Goal: Find contact information: Find contact information

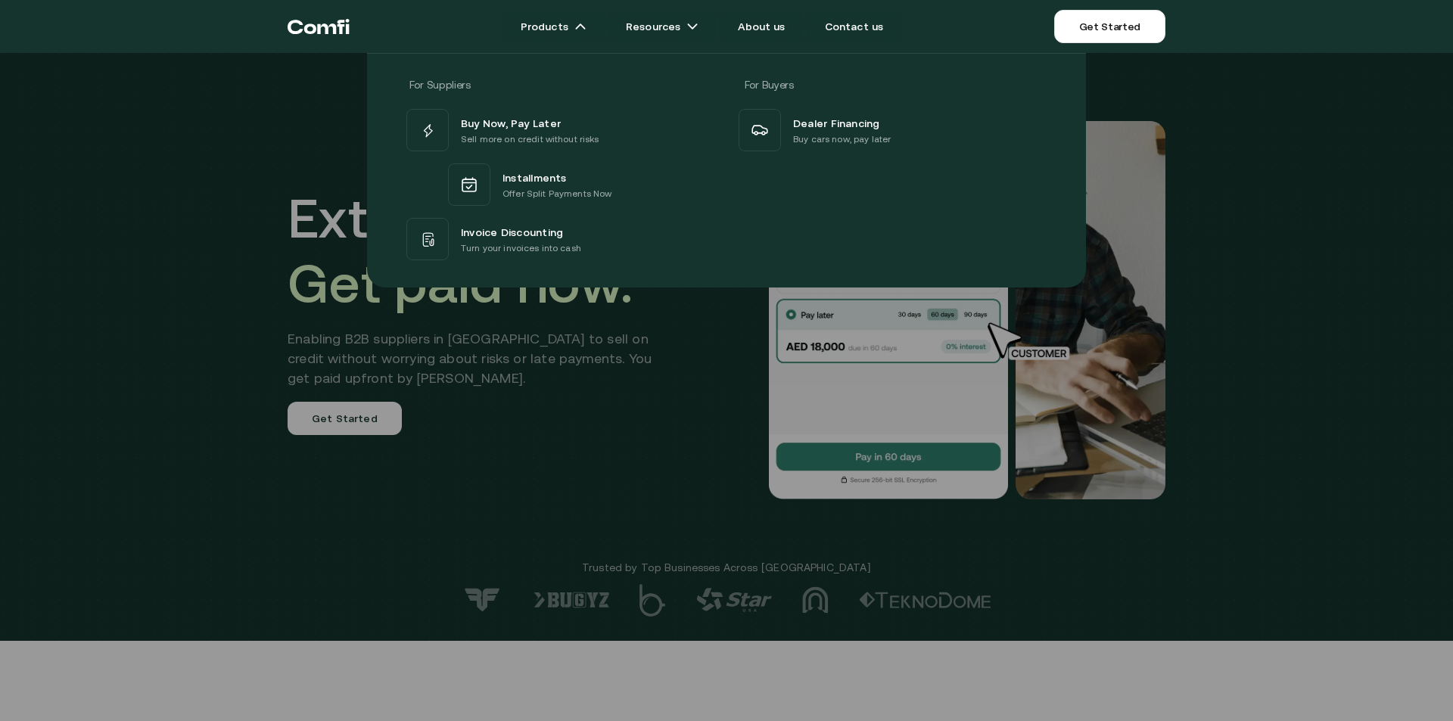
click at [309, 26] on icon "Return to the top of the Comfi home page" at bounding box center [310, 29] width 12 height 10
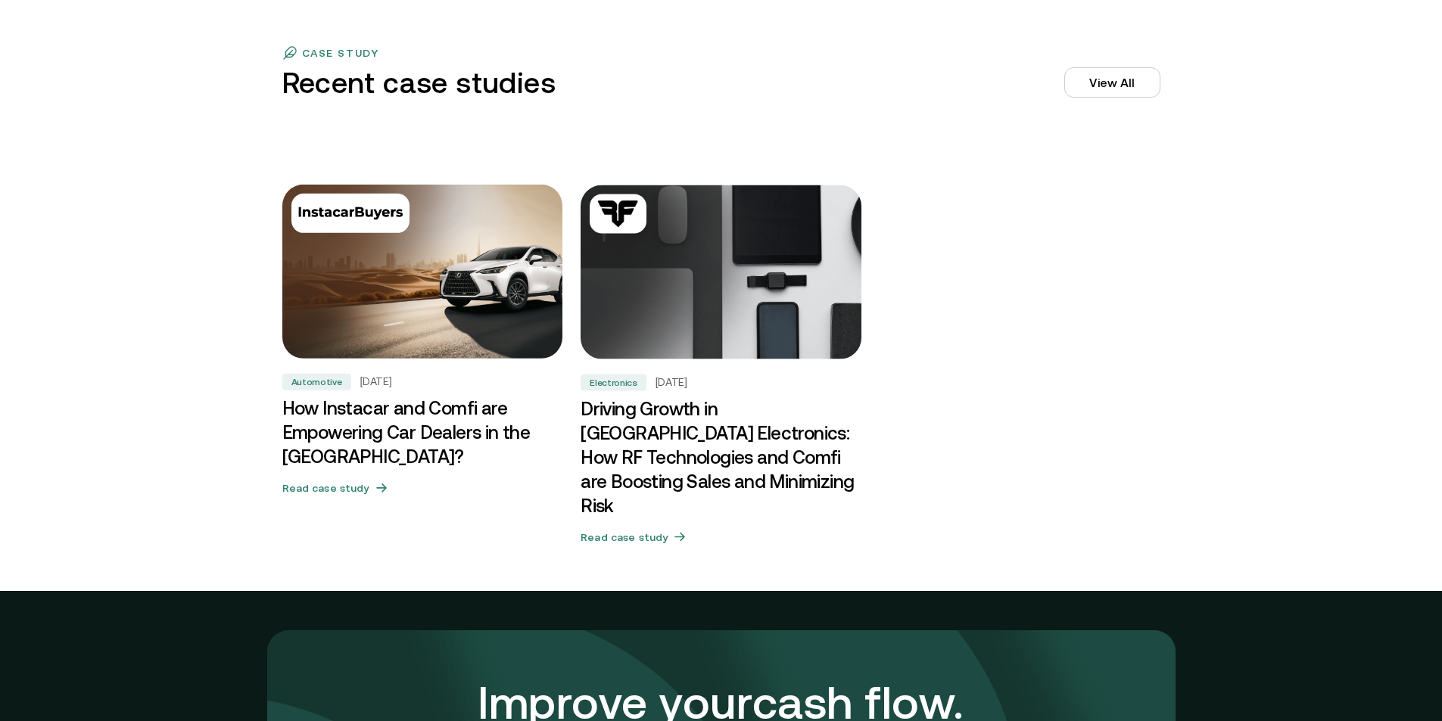
scroll to position [5282, 0]
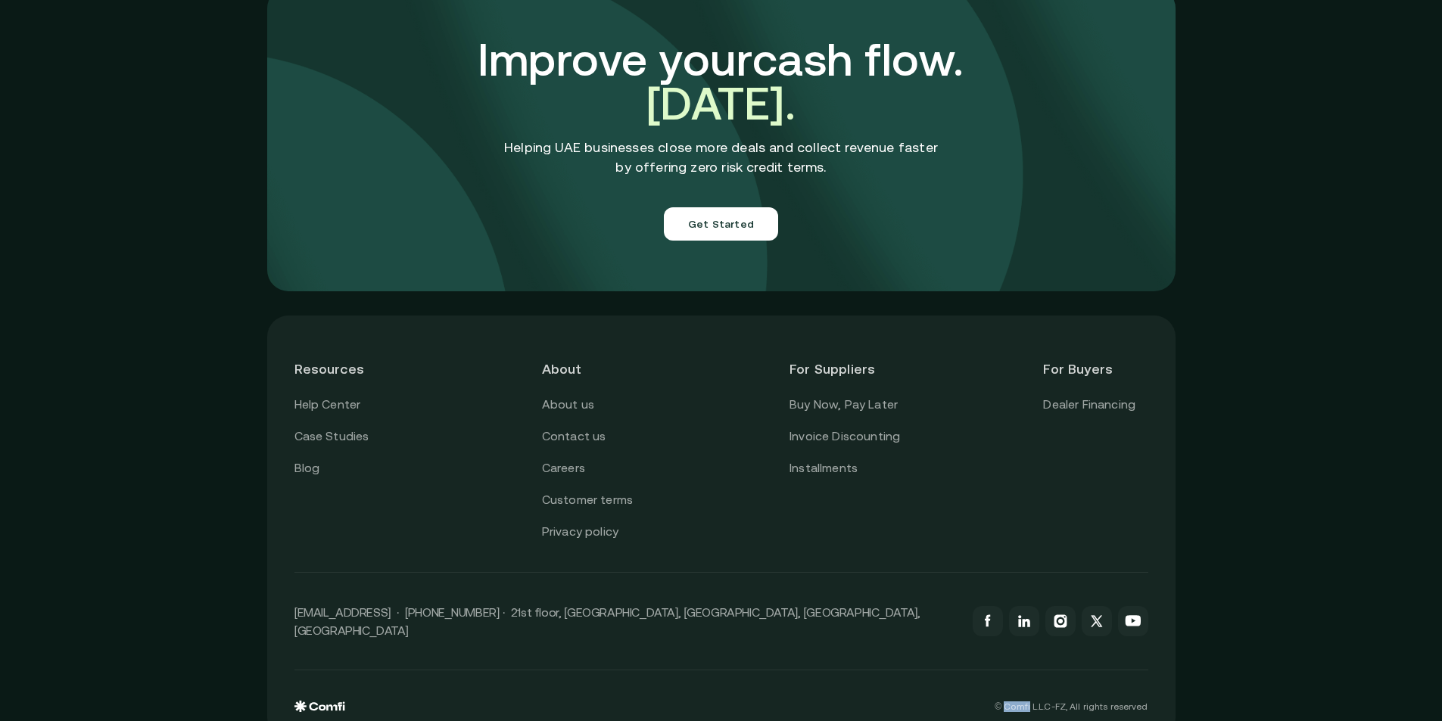
copy p "Comfi"
drag, startPoint x: 1038, startPoint y: 678, endPoint x: 1004, endPoint y: 677, distance: 34.1
click at [1014, 702] on p "© Comfi L.L.C-FZ, All rights reserved" at bounding box center [1070, 707] width 153 height 11
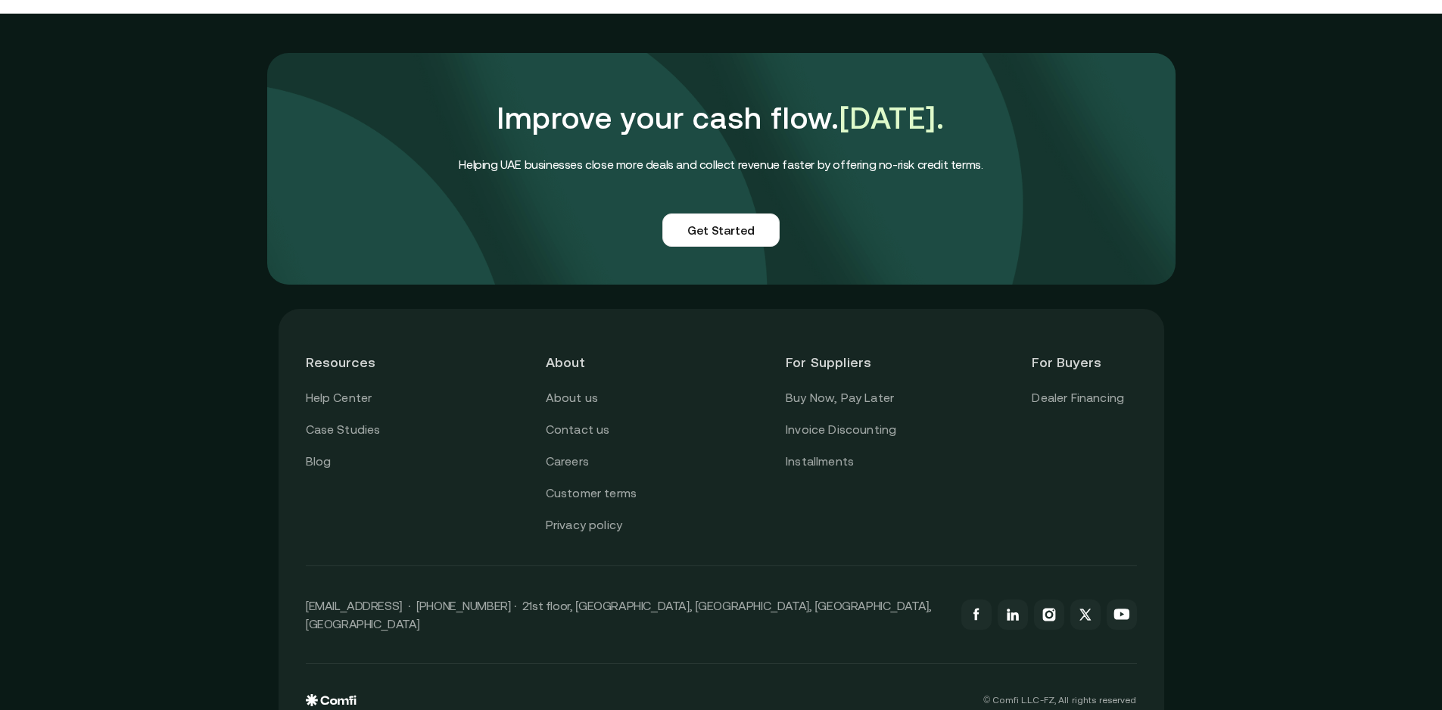
scroll to position [3661, 0]
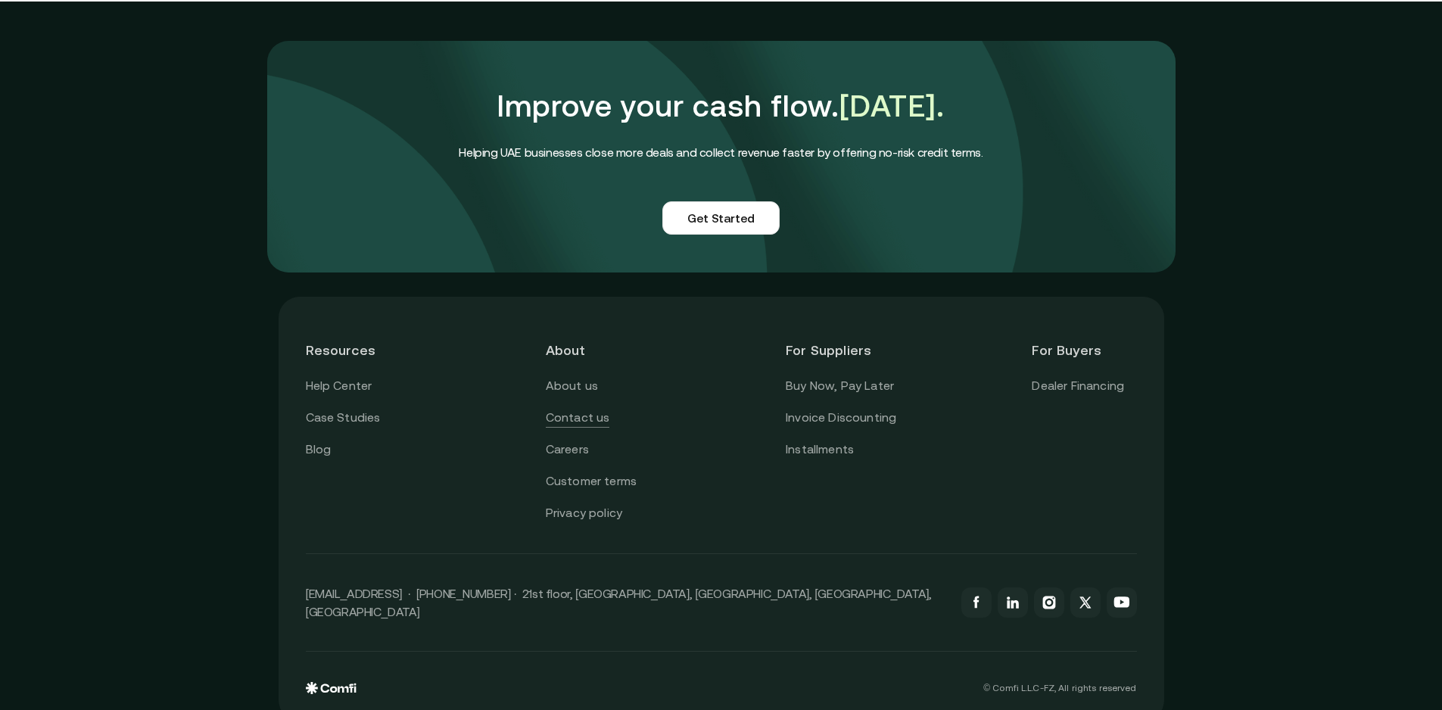
click at [588, 408] on link "Contact us" at bounding box center [578, 418] width 64 height 20
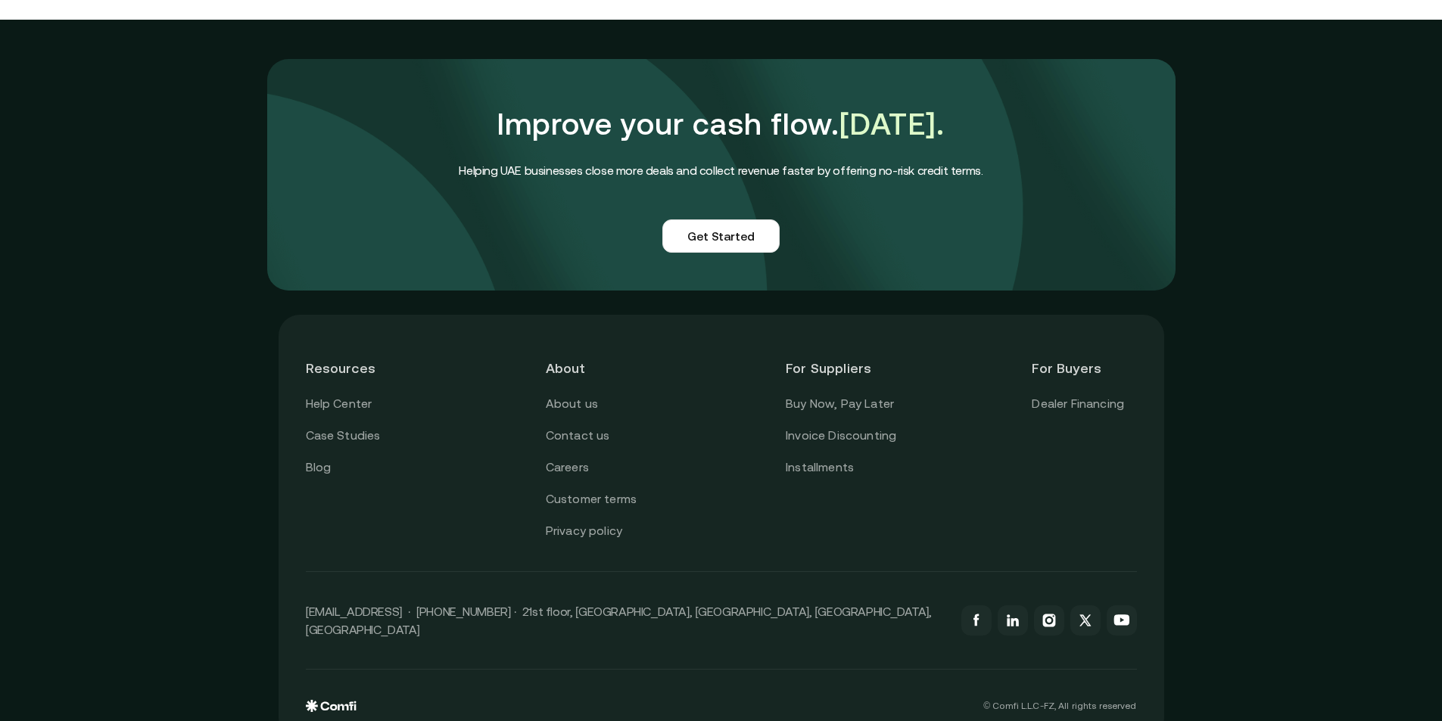
scroll to position [1235, 0]
